Goal: Transaction & Acquisition: Purchase product/service

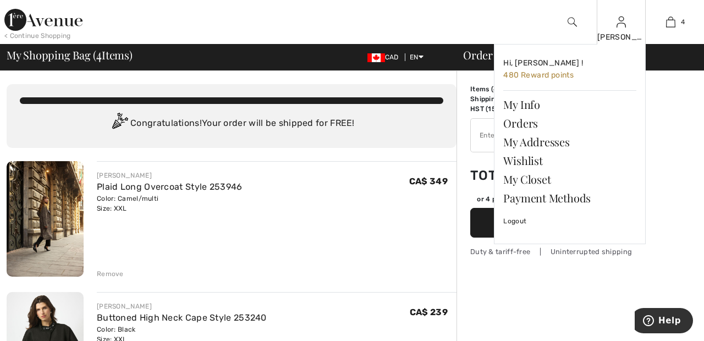
click at [622, 22] on img at bounding box center [621, 21] width 9 height 13
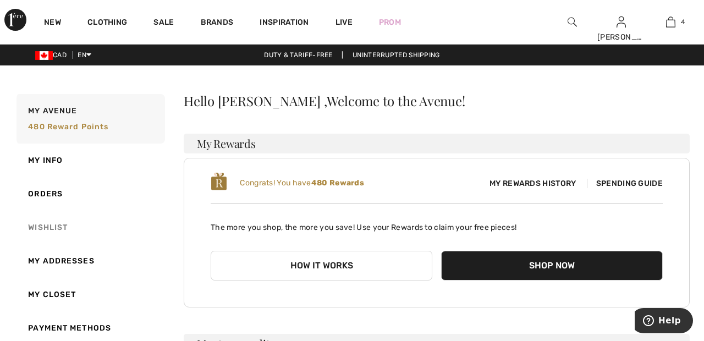
click at [41, 222] on link "Wishlist" at bounding box center [89, 228] width 151 height 34
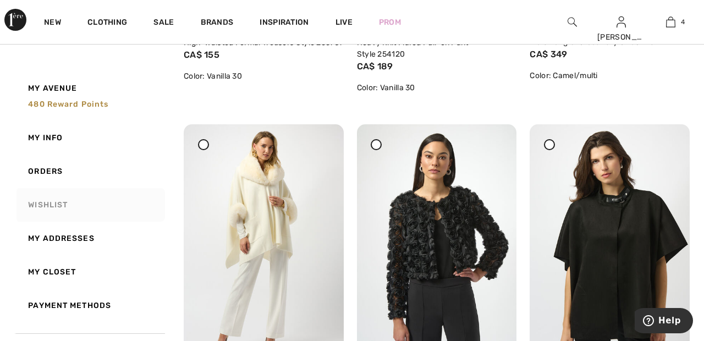
scroll to position [415, 0]
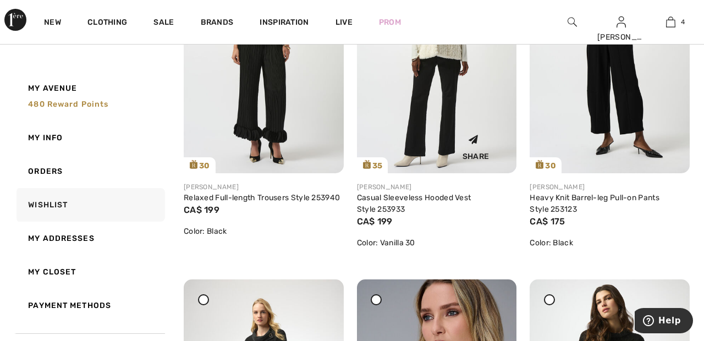
click at [469, 120] on img at bounding box center [437, 52] width 160 height 239
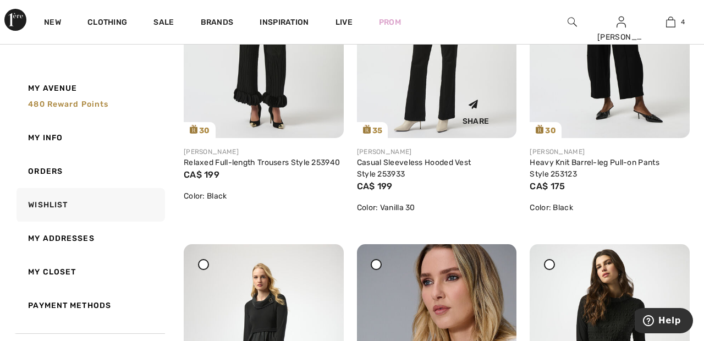
scroll to position [1004, 0]
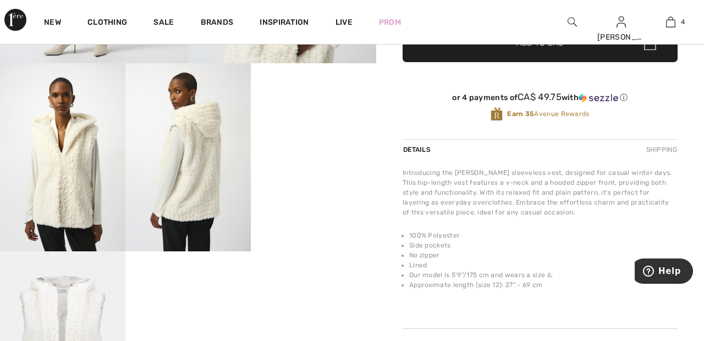
scroll to position [286, 0]
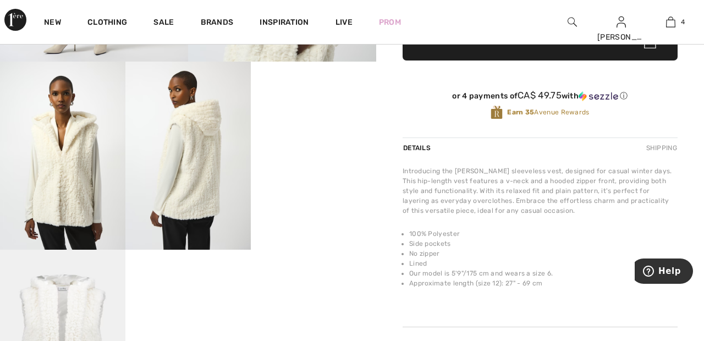
click at [328, 124] on video "Your browser does not support the video tag." at bounding box center [313, 93] width 125 height 63
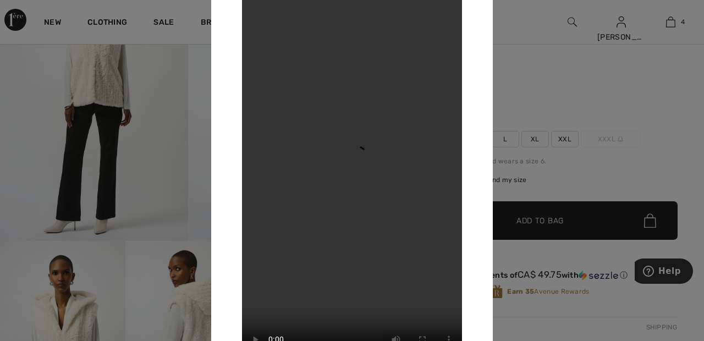
scroll to position [106, 0]
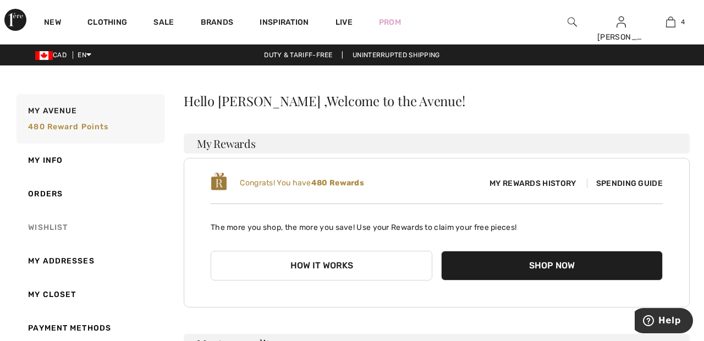
click at [38, 215] on link "Wishlist" at bounding box center [89, 228] width 151 height 34
